Goal: Task Accomplishment & Management: Complete application form

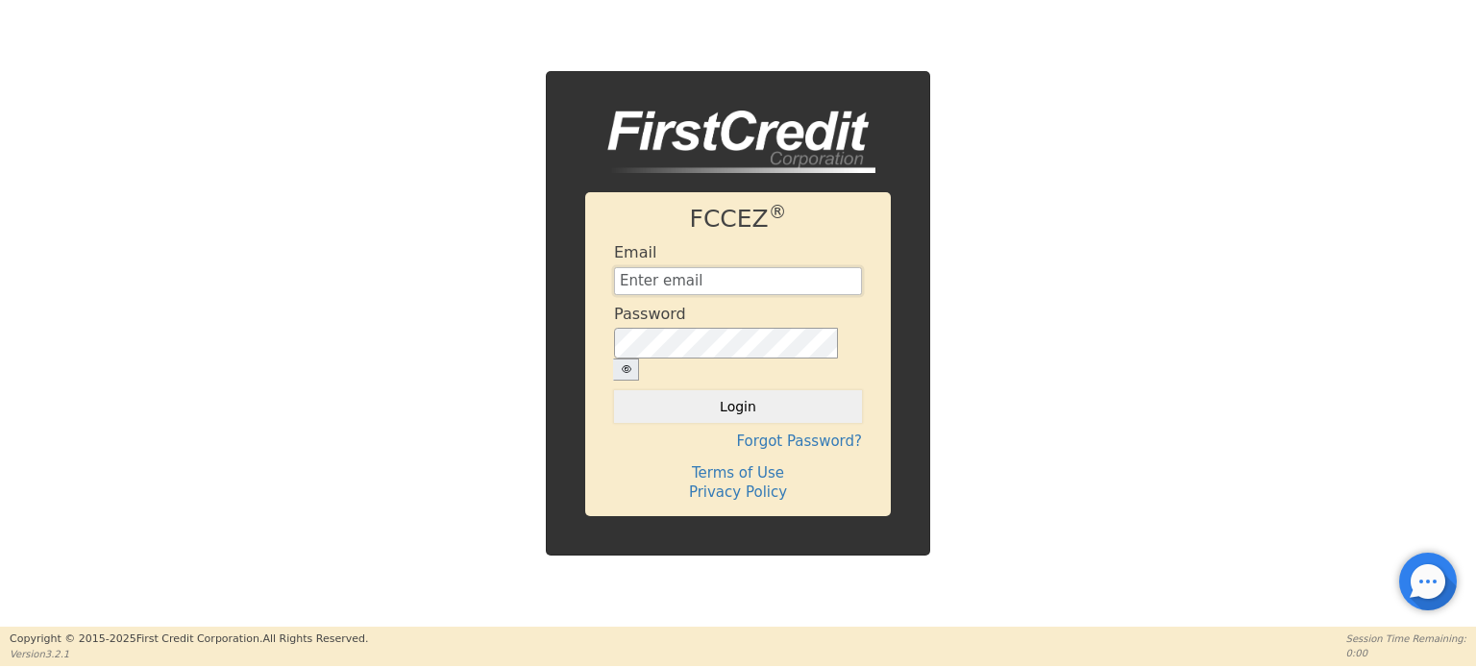
type input "[EMAIL_ADDRESS][DOMAIN_NAME]"
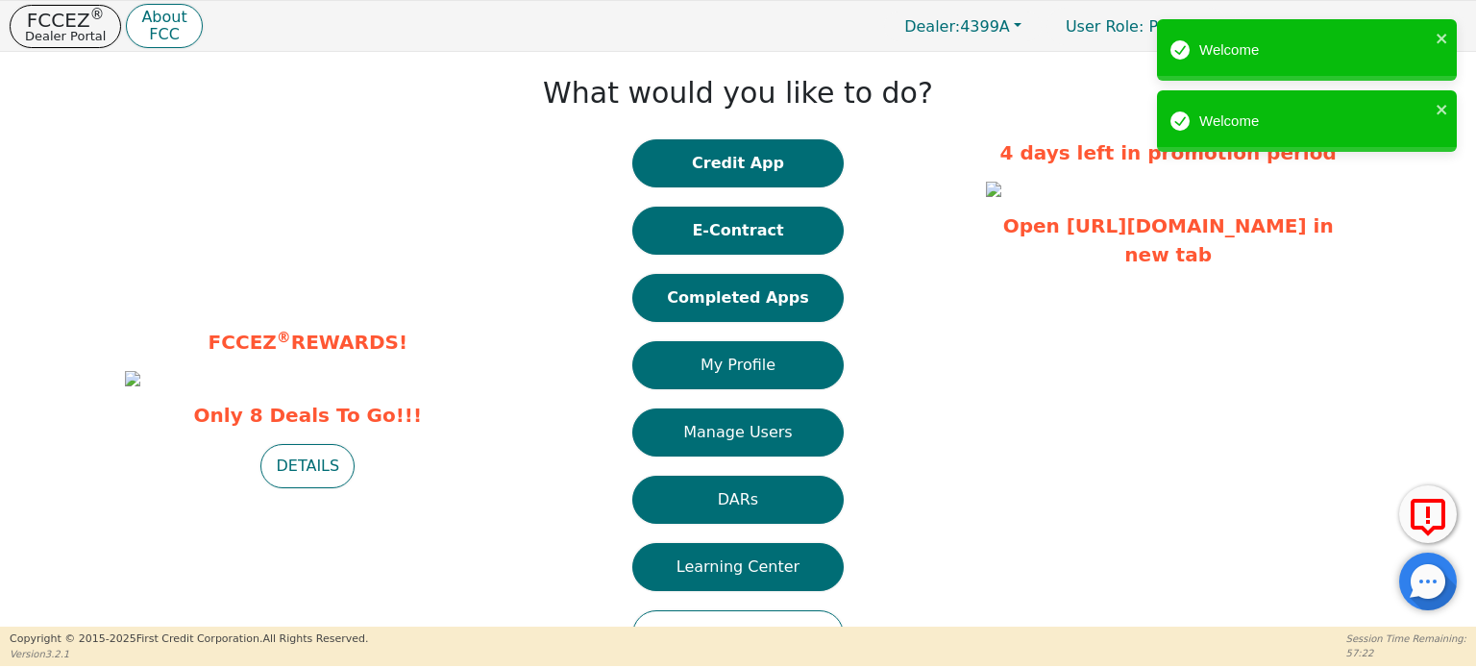
click at [888, 205] on div "What would you like to do? Credit App E-Contract Completed Apps My Profile Mana…" at bounding box center [738, 369] width 476 height 616
click at [752, 305] on button "Completed Apps" at bounding box center [737, 298] width 211 height 48
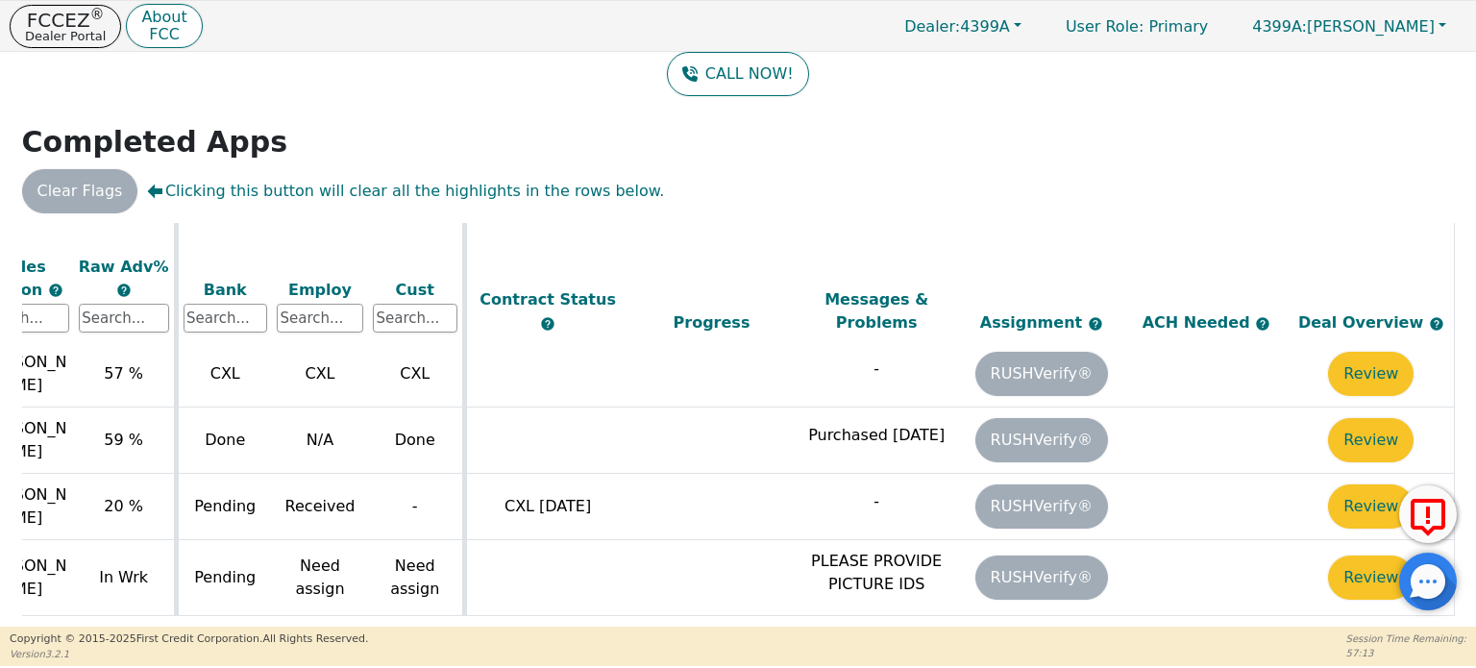
scroll to position [1097, 673]
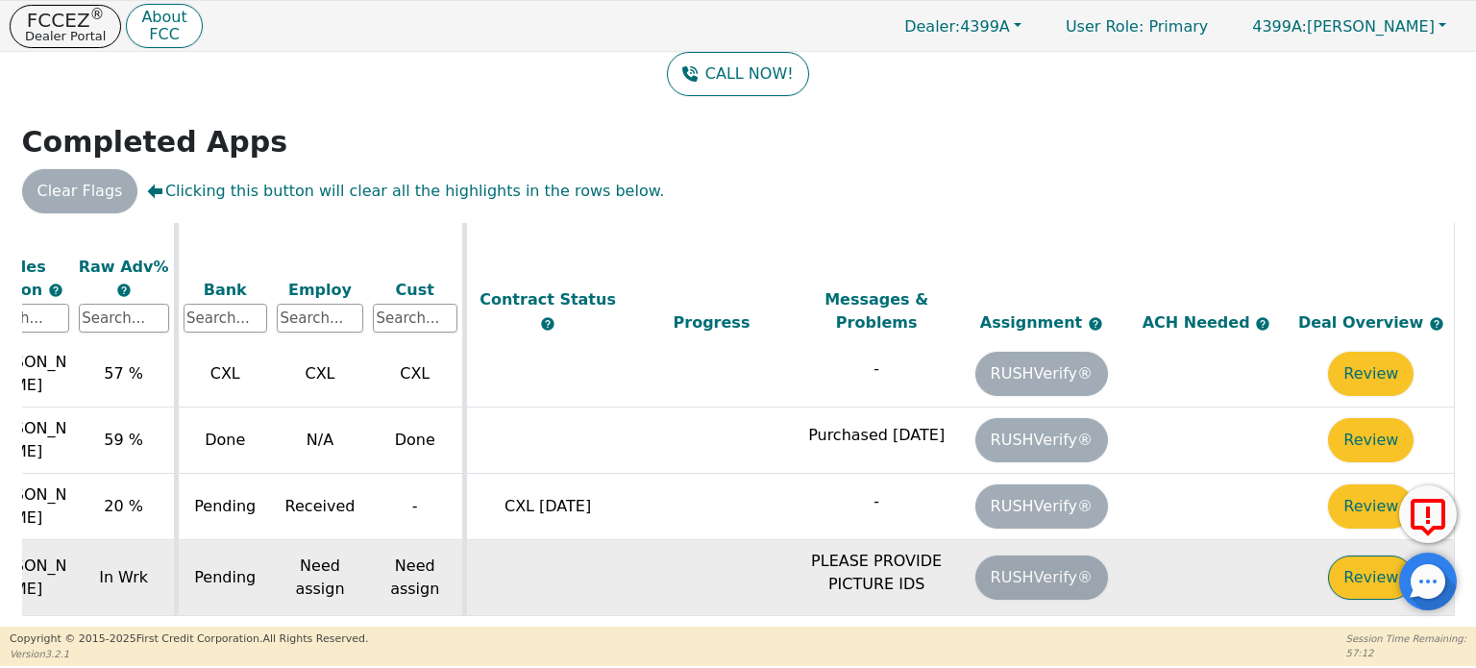
click at [1360, 555] on button "Review" at bounding box center [1371, 577] width 86 height 44
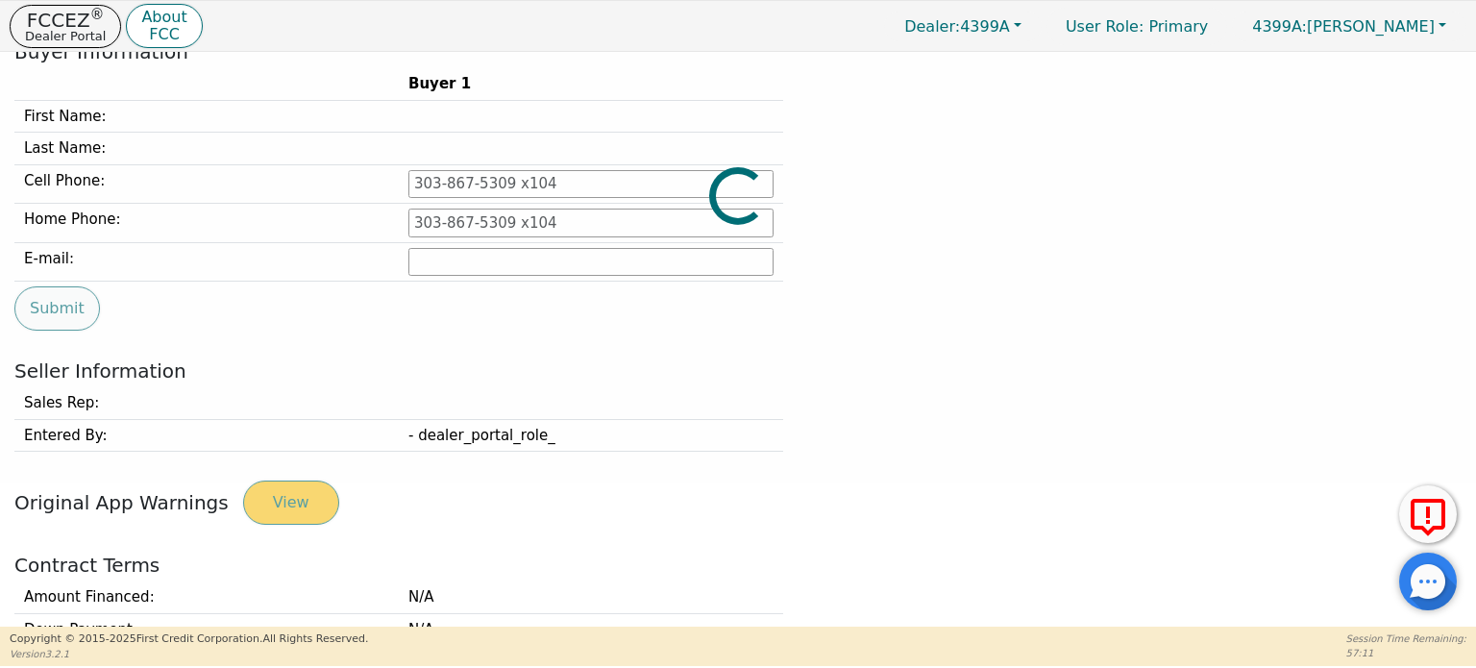
type input "[PHONE_NUMBER]"
type input "[EMAIL_ADDRESS][PERSON_NAME][DOMAIN_NAME]"
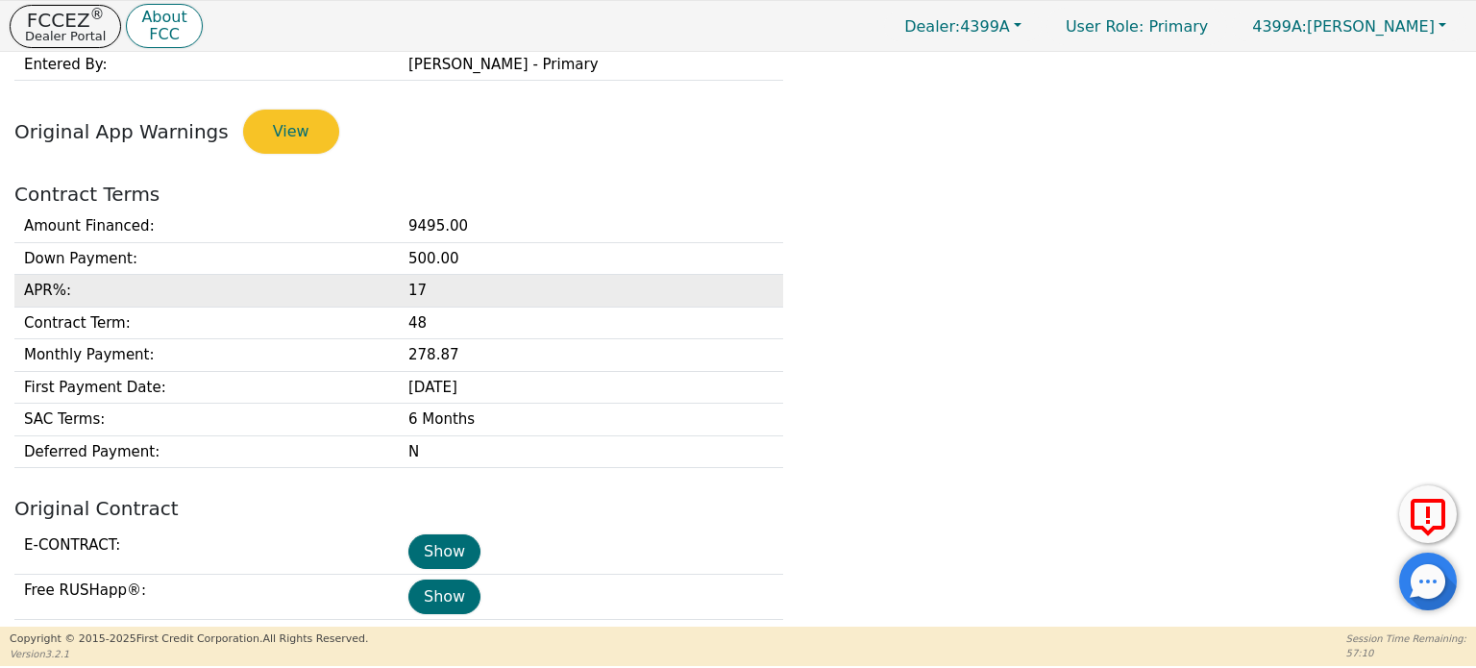
scroll to position [624, 0]
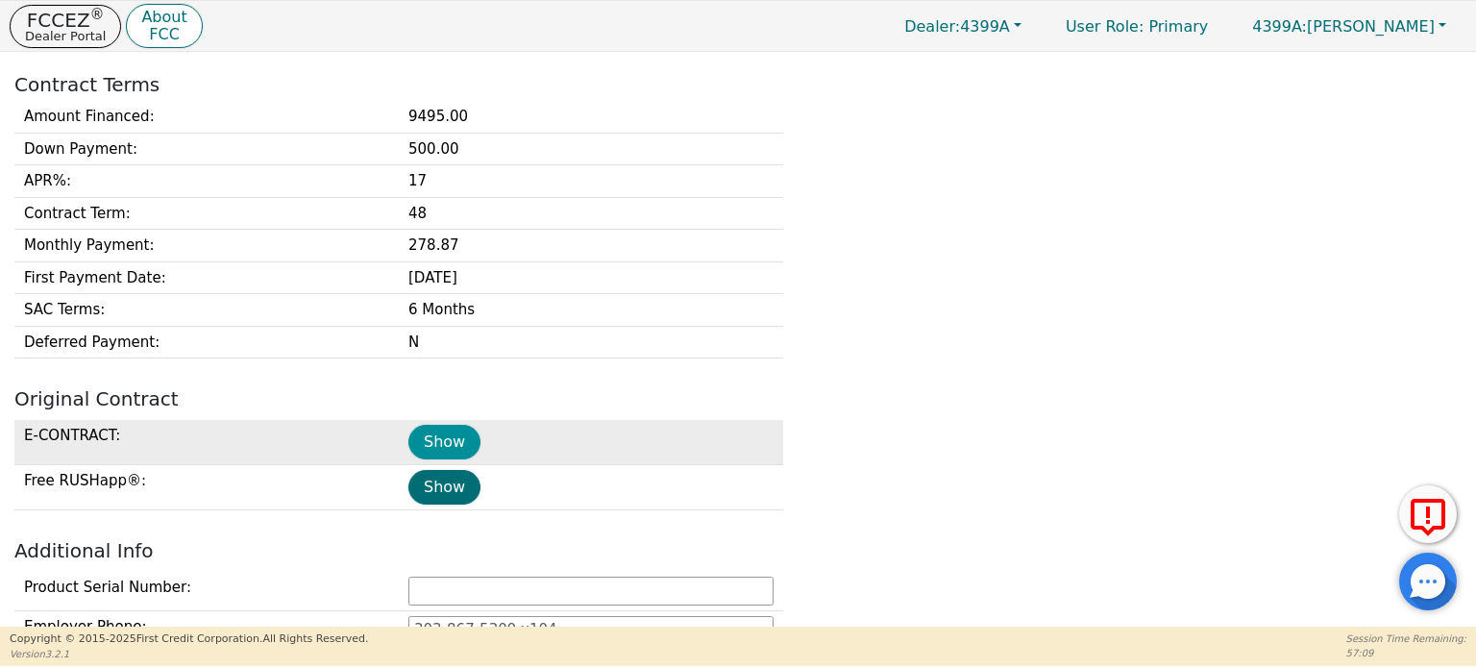
click at [431, 429] on button "Show" at bounding box center [444, 442] width 72 height 35
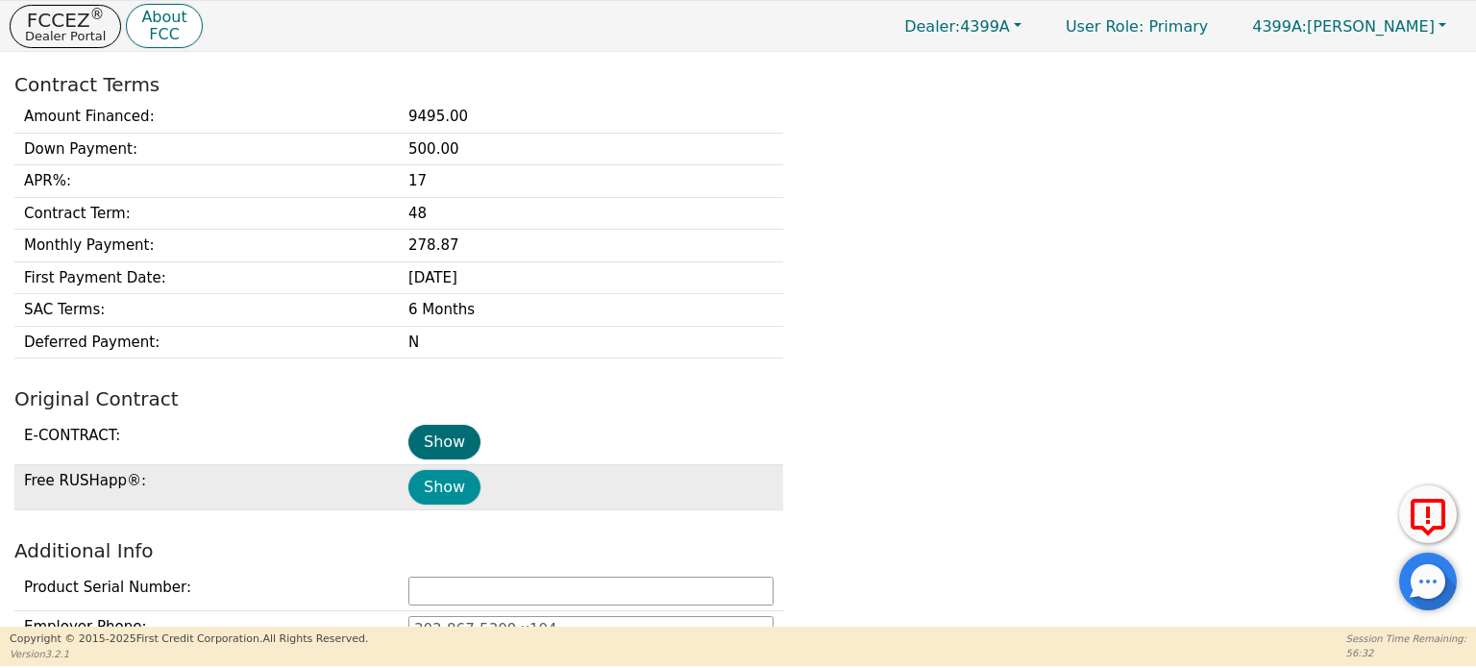
click at [439, 478] on button "Show" at bounding box center [444, 487] width 72 height 35
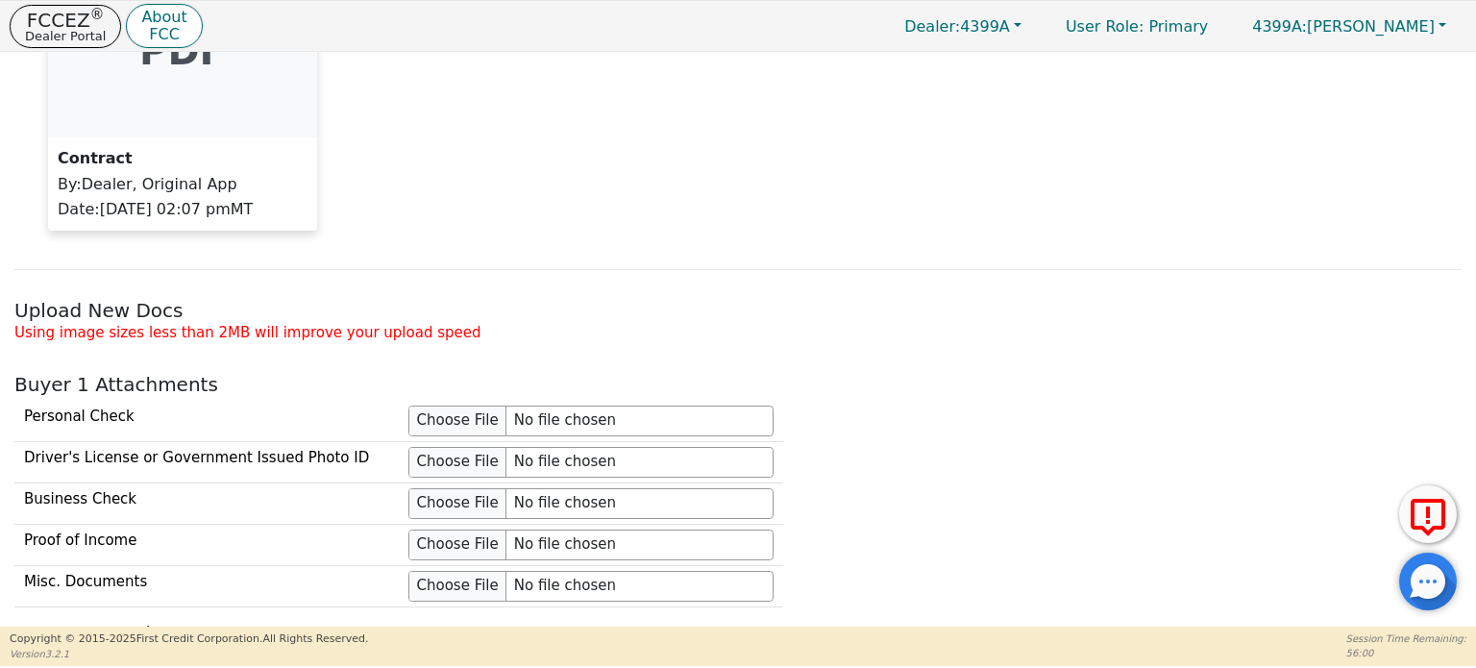
scroll to position [1584, 0]
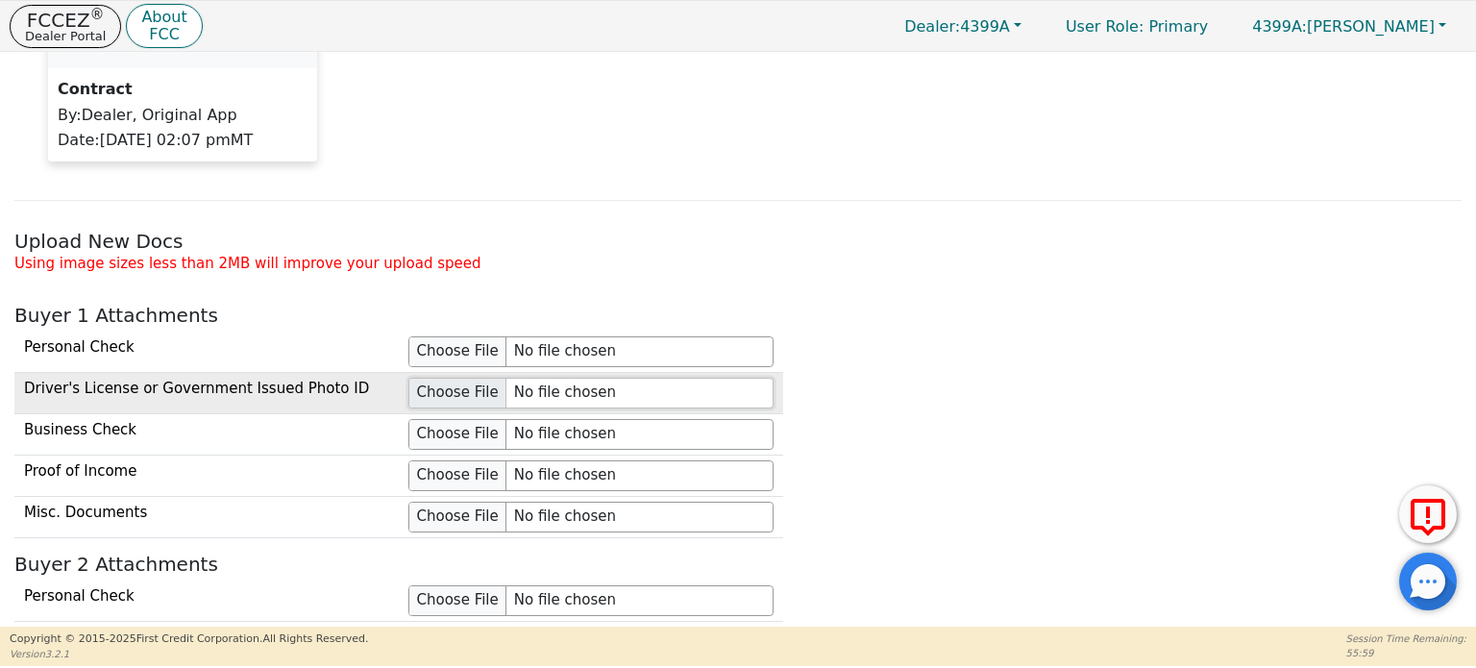
click at [450, 390] on input "file" at bounding box center [590, 393] width 365 height 31
type input "C:\fakepath\HarlanTDL-fr.JPG"
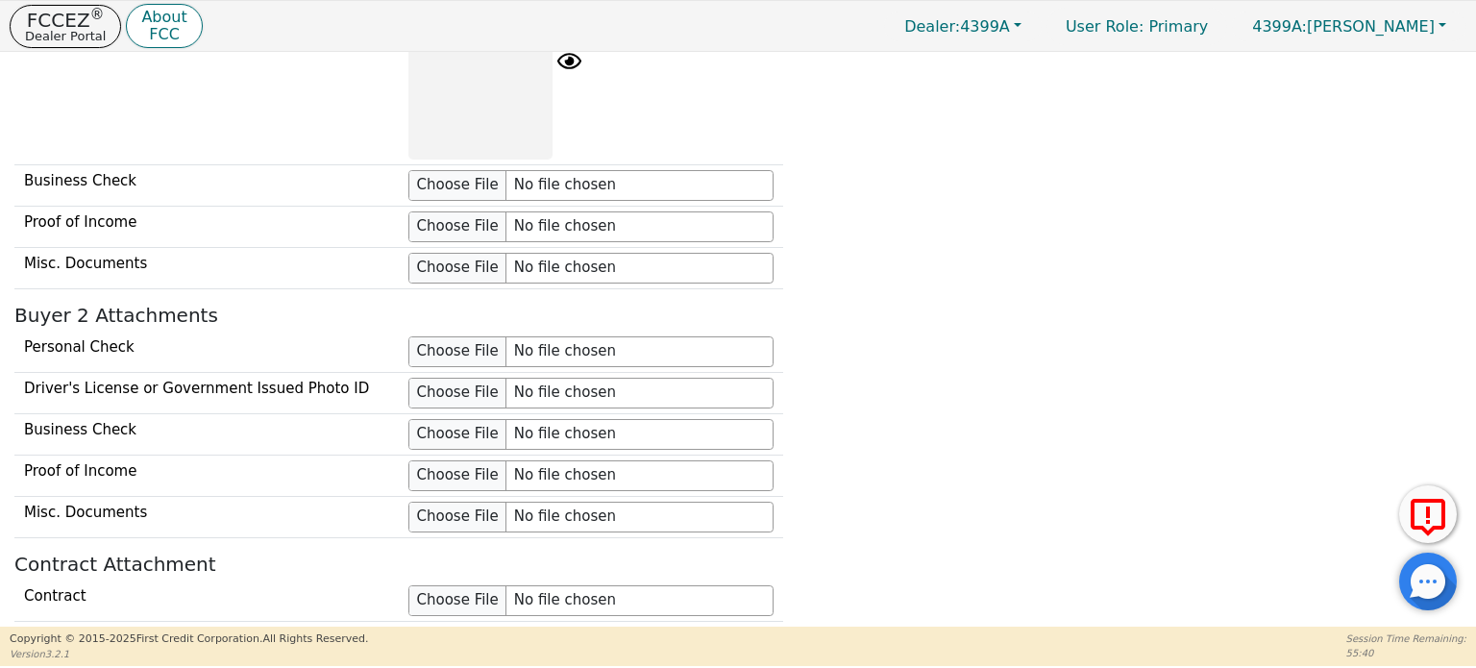
scroll to position [2161, 0]
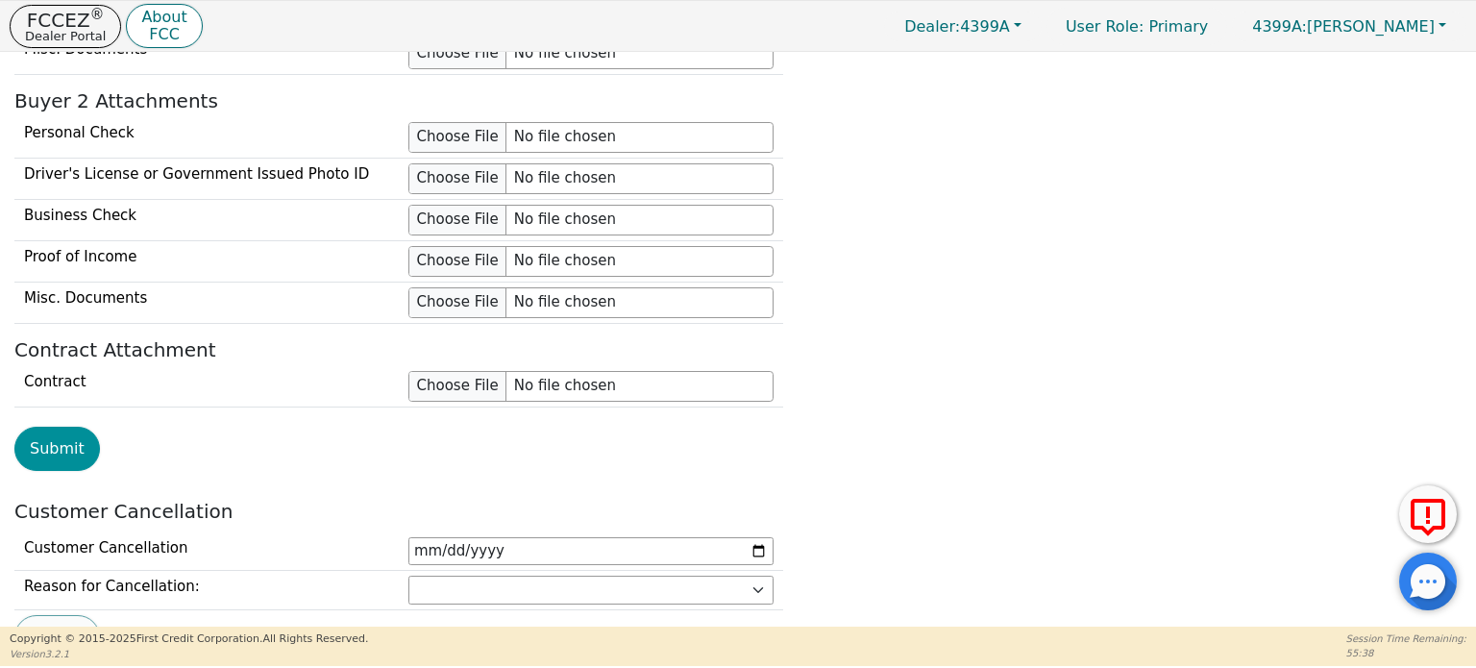
click at [46, 433] on button "Submit" at bounding box center [57, 449] width 86 height 44
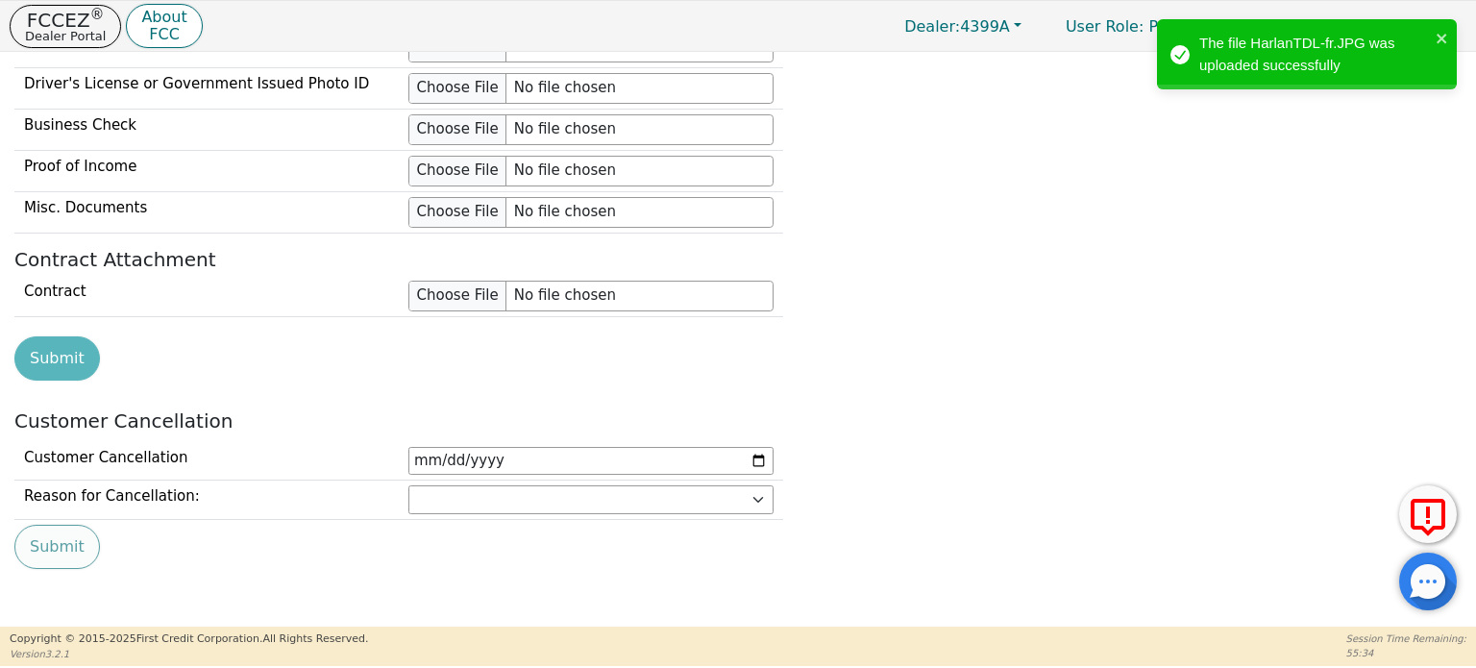
scroll to position [2047, 0]
